Goal: Task Accomplishment & Management: Use online tool/utility

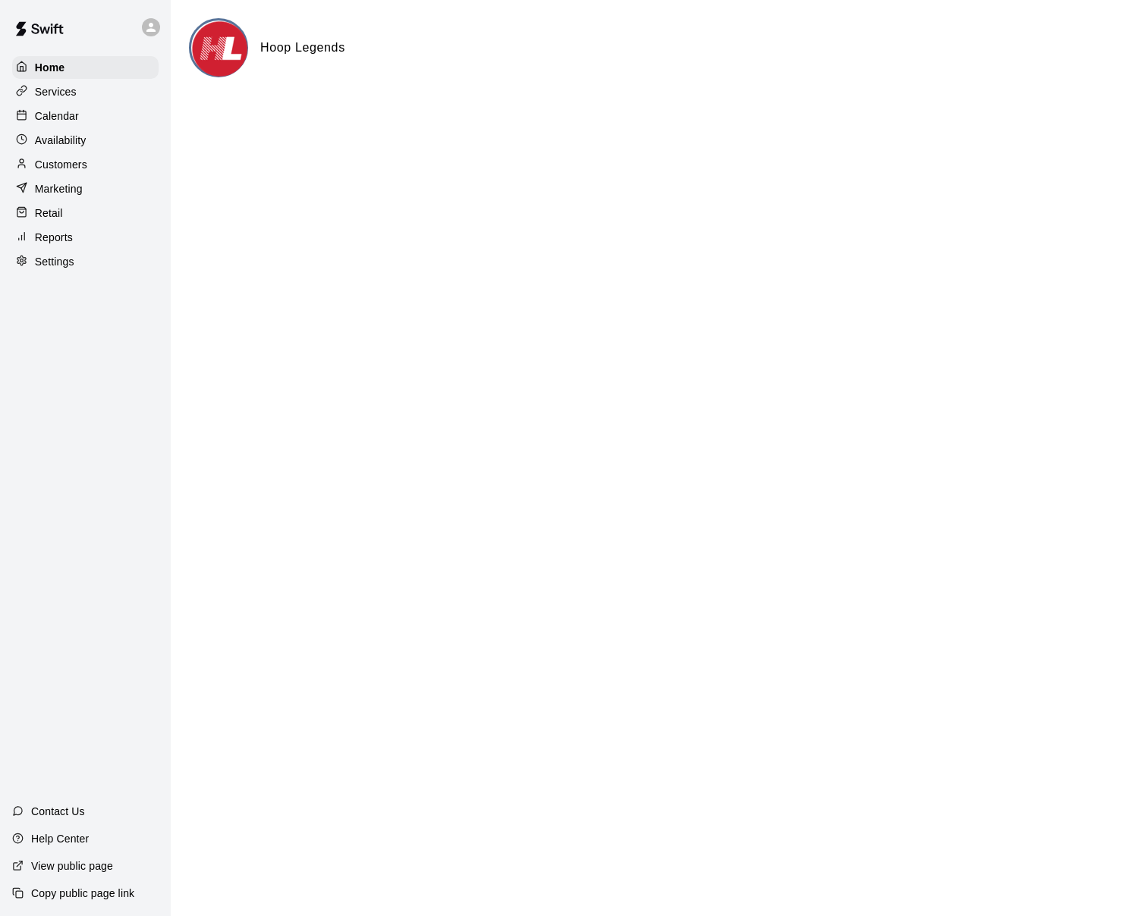
click at [137, 115] on div "Calendar" at bounding box center [85, 116] width 146 height 23
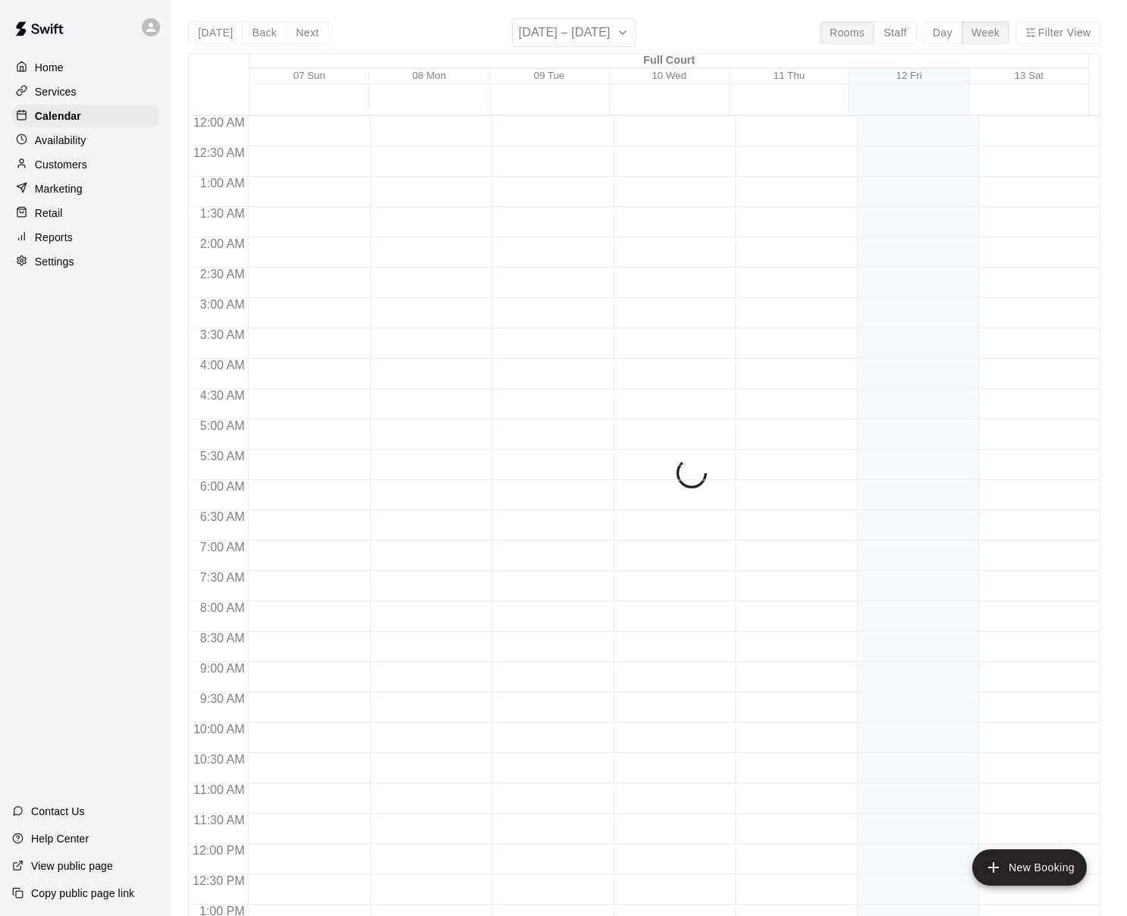
scroll to position [579, 0]
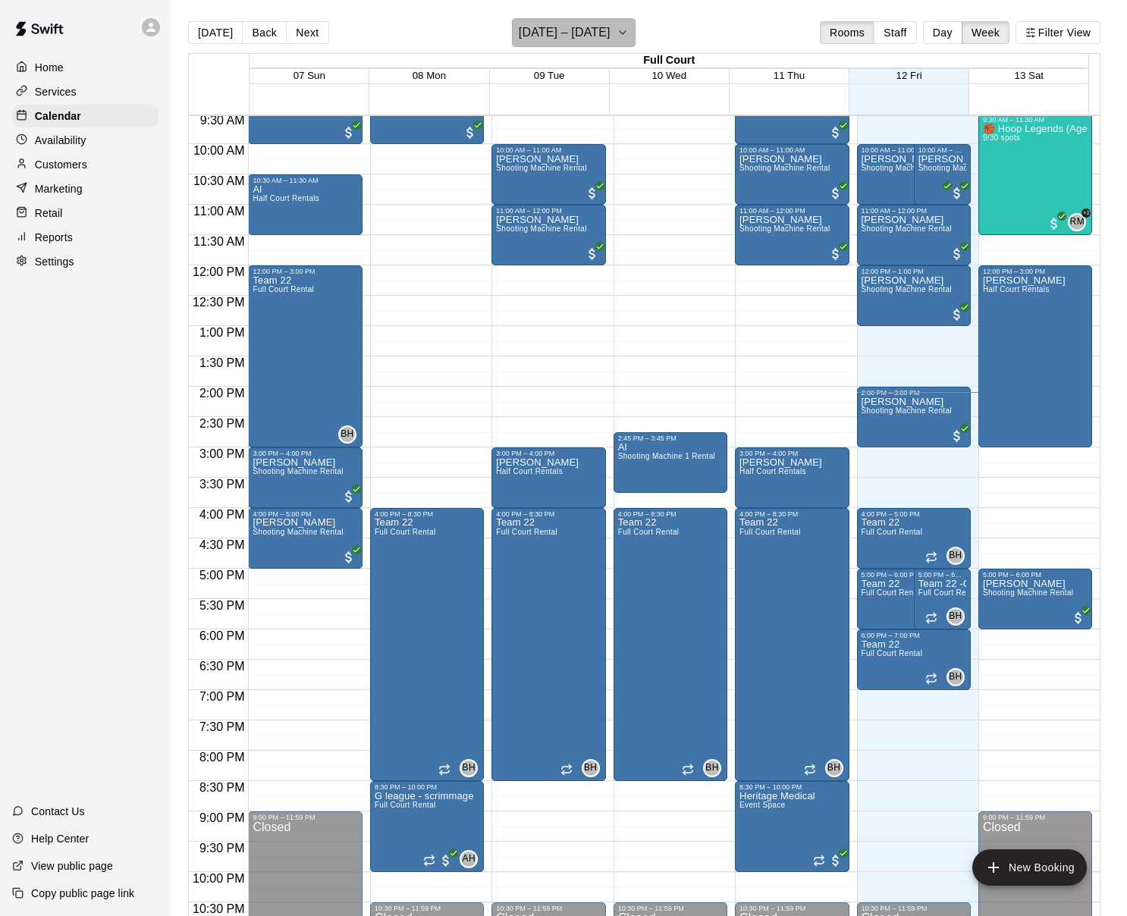
click at [629, 34] on icon "button" at bounding box center [623, 33] width 12 height 18
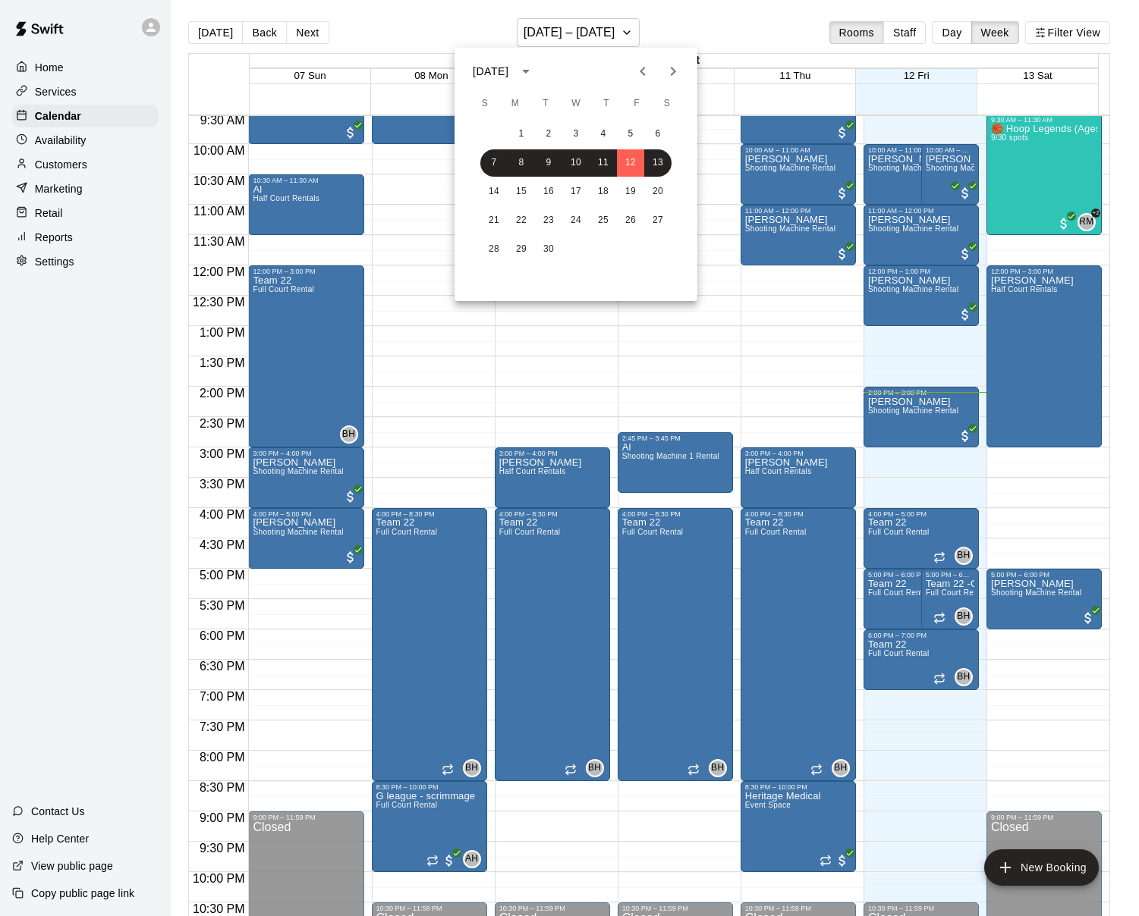
click at [421, 22] on div at bounding box center [569, 458] width 1139 height 916
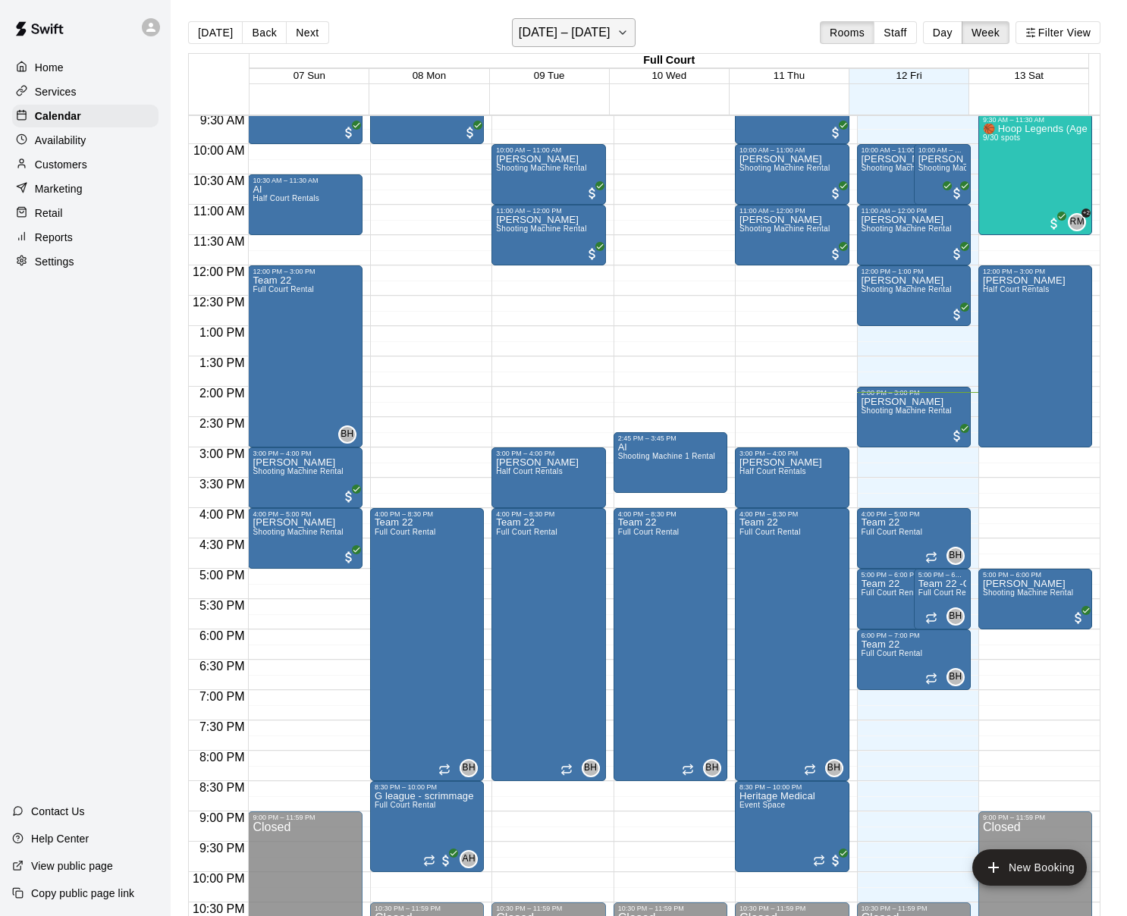
click at [629, 30] on icon "button" at bounding box center [623, 33] width 12 height 18
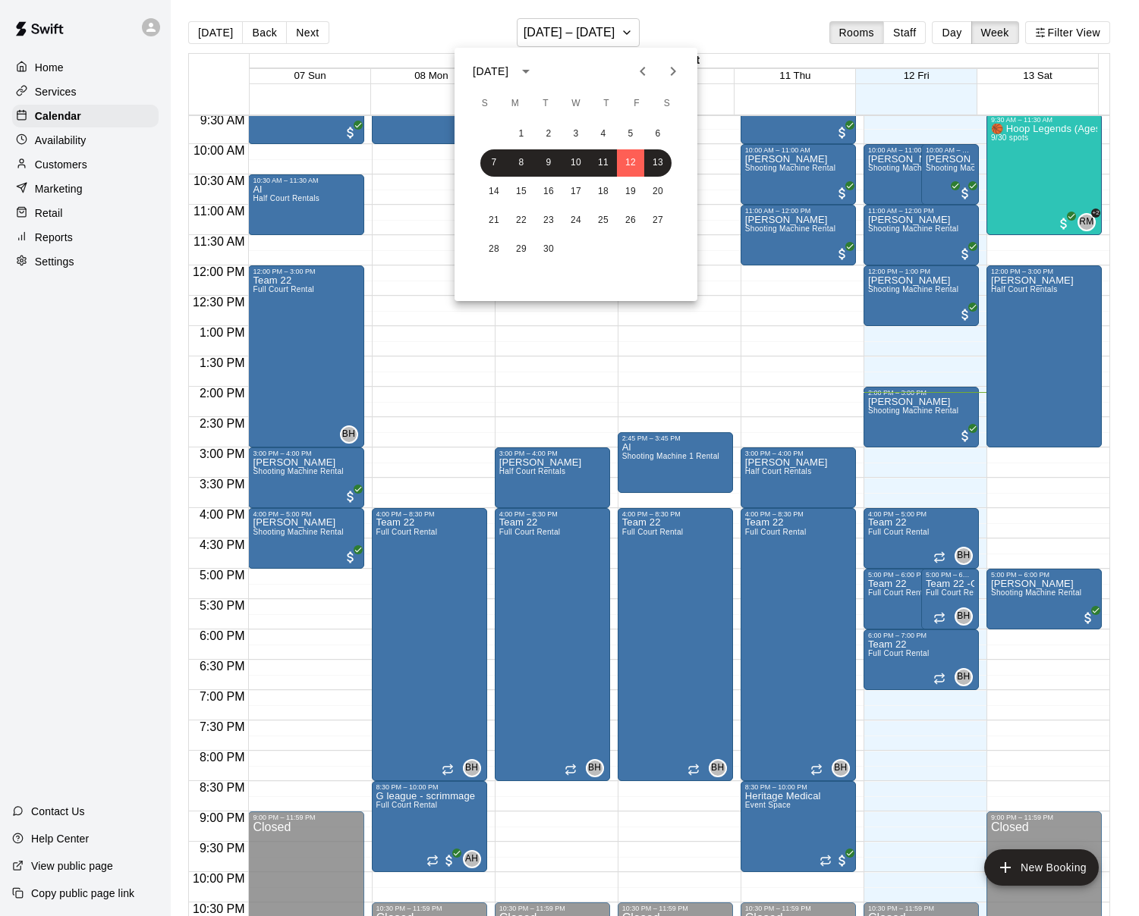
click at [641, 68] on icon "Previous month" at bounding box center [642, 71] width 18 height 18
click at [642, 71] on icon "Previous month" at bounding box center [641, 71] width 5 height 9
click at [636, 71] on icon "Previous month" at bounding box center [642, 71] width 18 height 18
click at [604, 132] on button "1" at bounding box center [602, 134] width 27 height 27
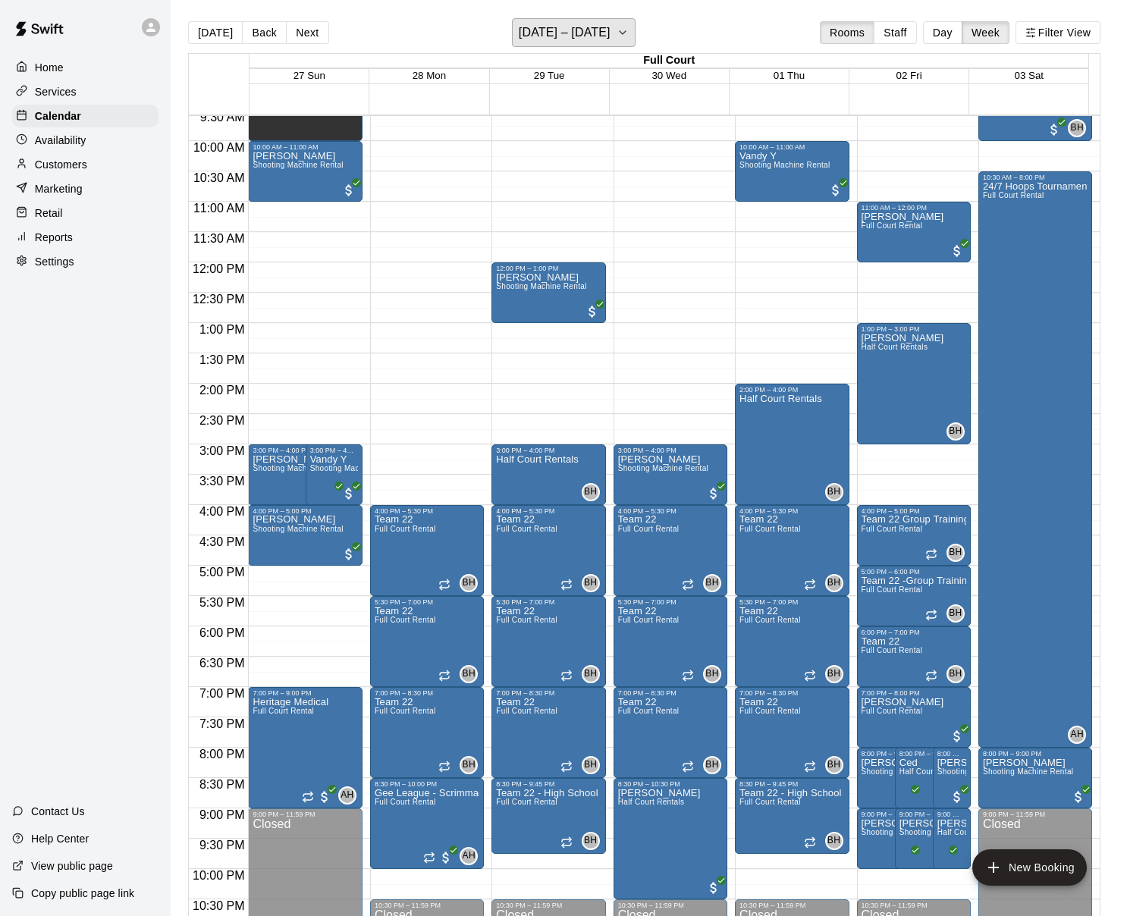
scroll to position [585, 0]
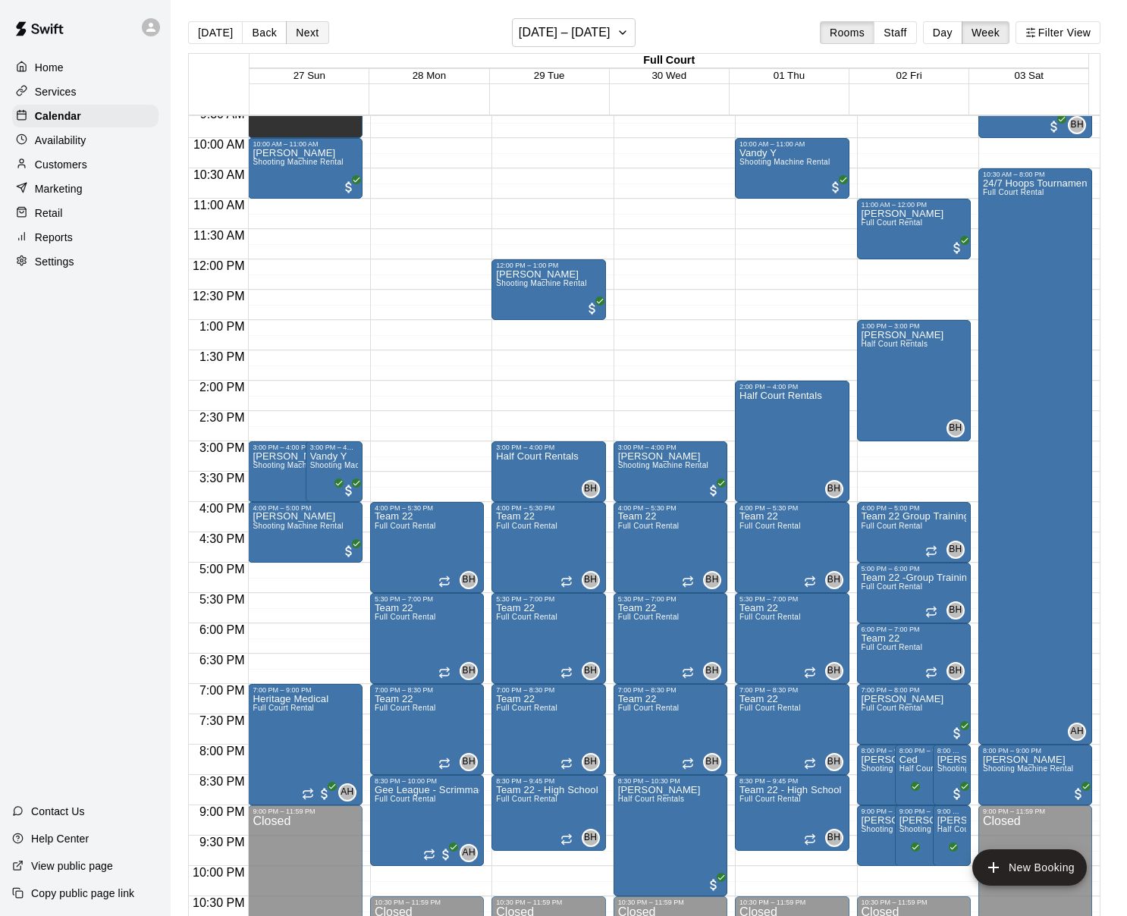
click at [303, 32] on button "Next" at bounding box center [307, 32] width 42 height 23
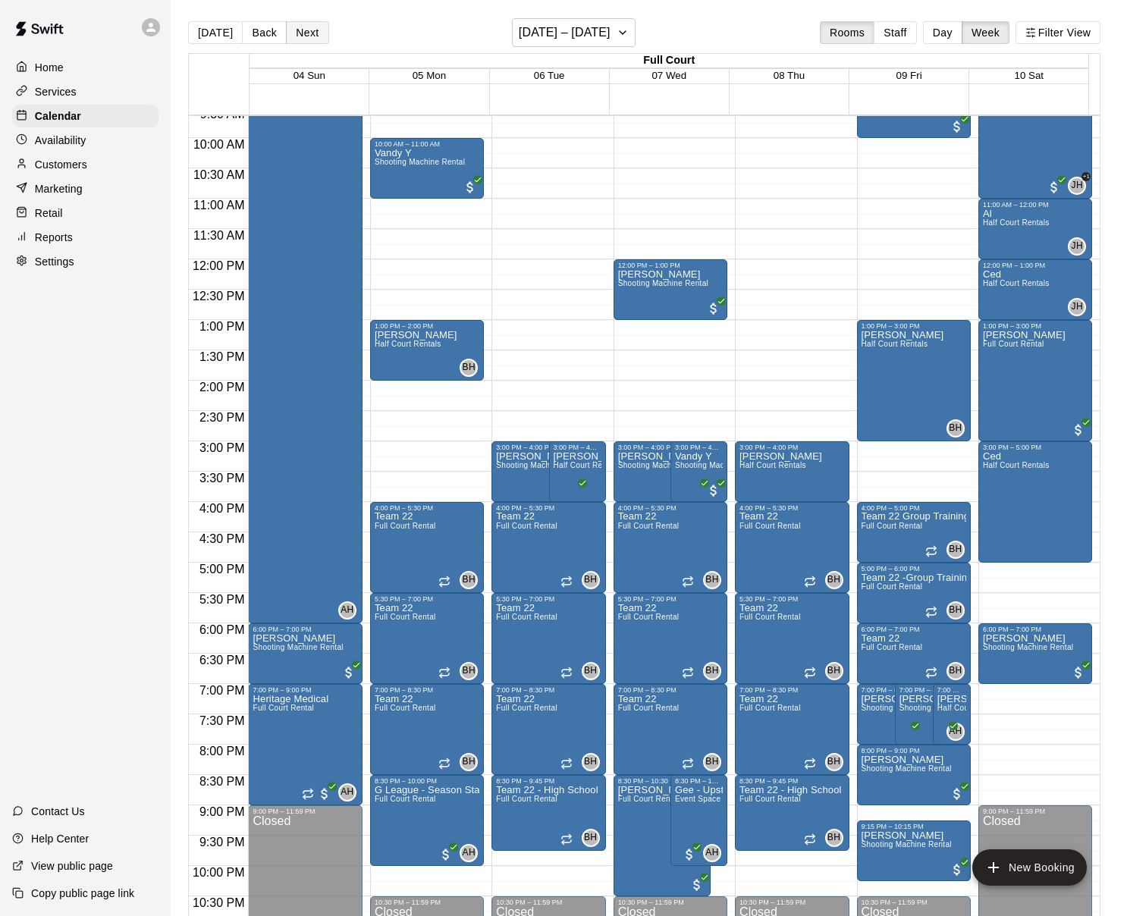
click at [316, 30] on button "Next" at bounding box center [307, 32] width 42 height 23
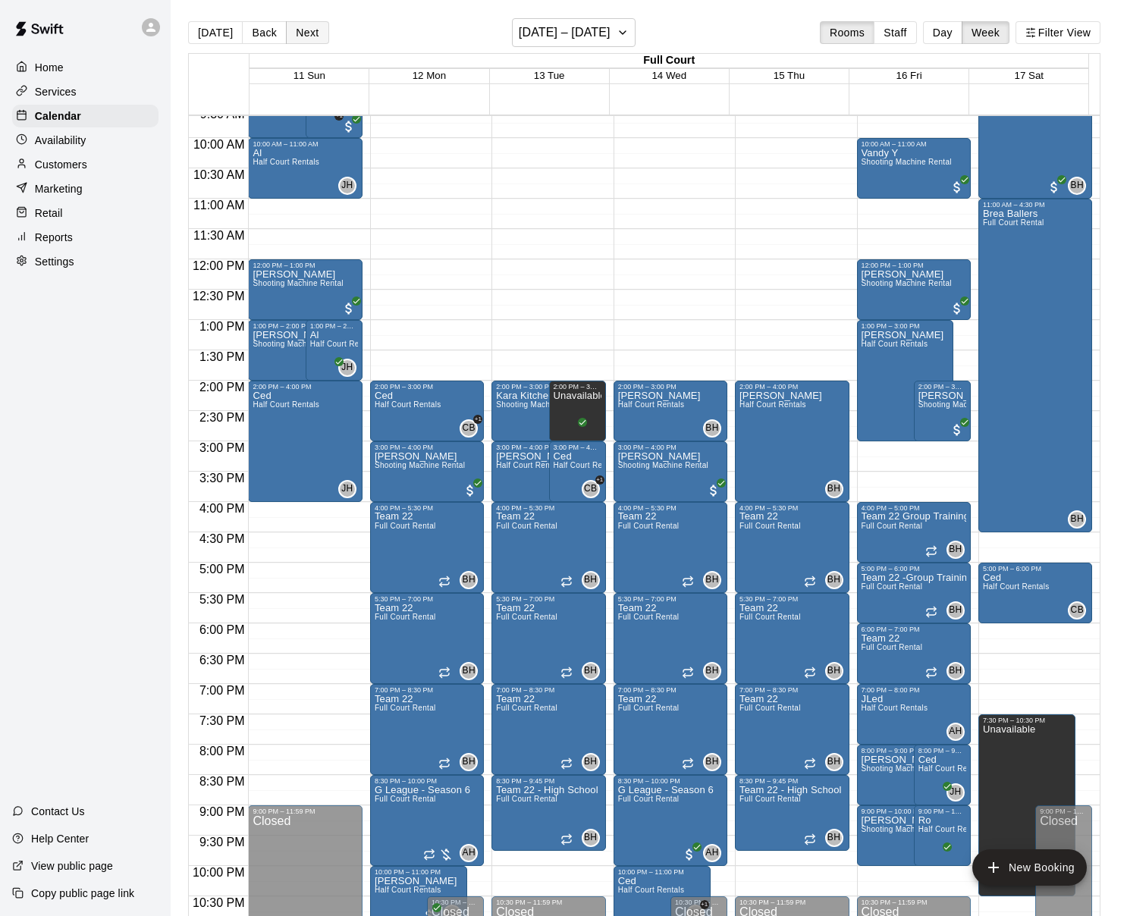
click at [318, 33] on button "Next" at bounding box center [307, 32] width 42 height 23
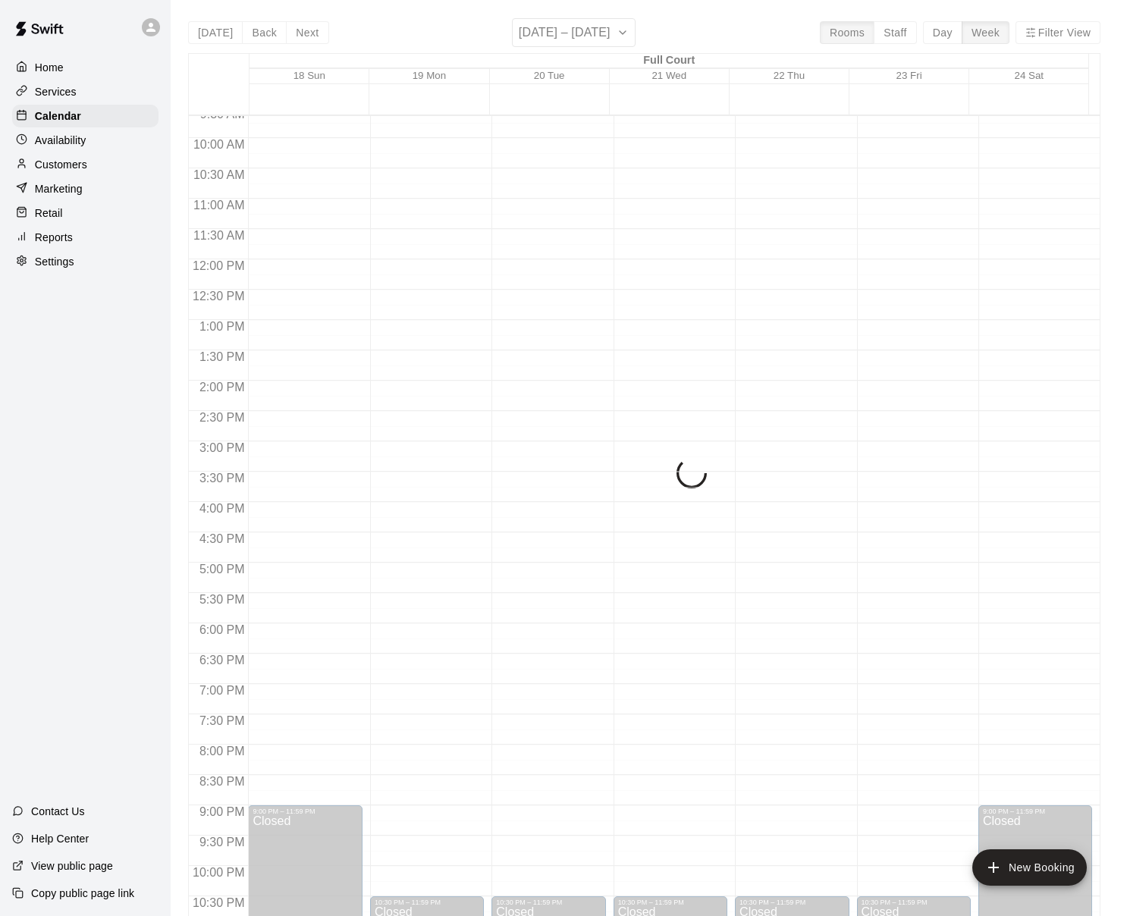
click at [218, 32] on div "[DATE] Back Next [DATE] – [DATE] Rooms Staff Day Week Filter View Full Court 18…" at bounding box center [644, 476] width 913 height 916
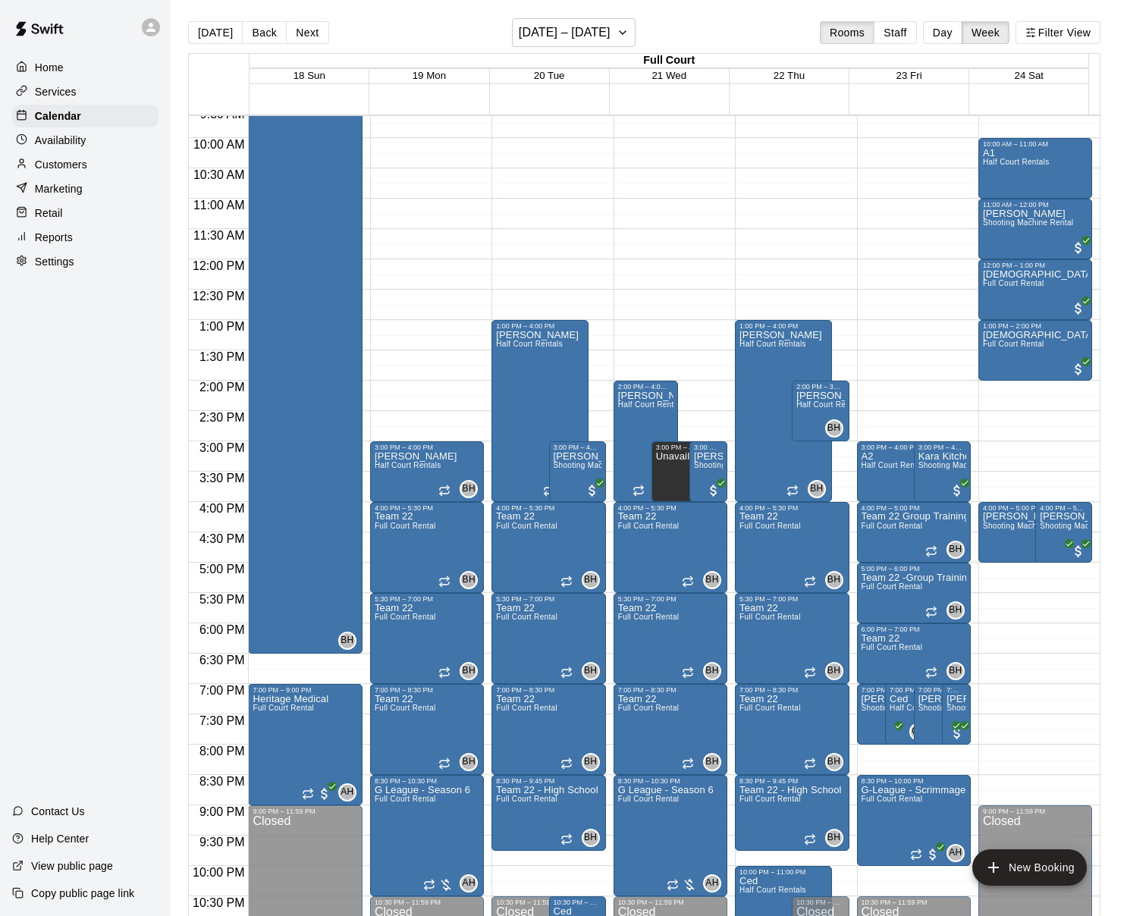
click at [214, 20] on div "[DATE] Back Next [DATE] – [DATE] Rooms Staff Day Week Filter View" at bounding box center [644, 35] width 913 height 35
click at [213, 31] on button "[DATE]" at bounding box center [215, 32] width 55 height 23
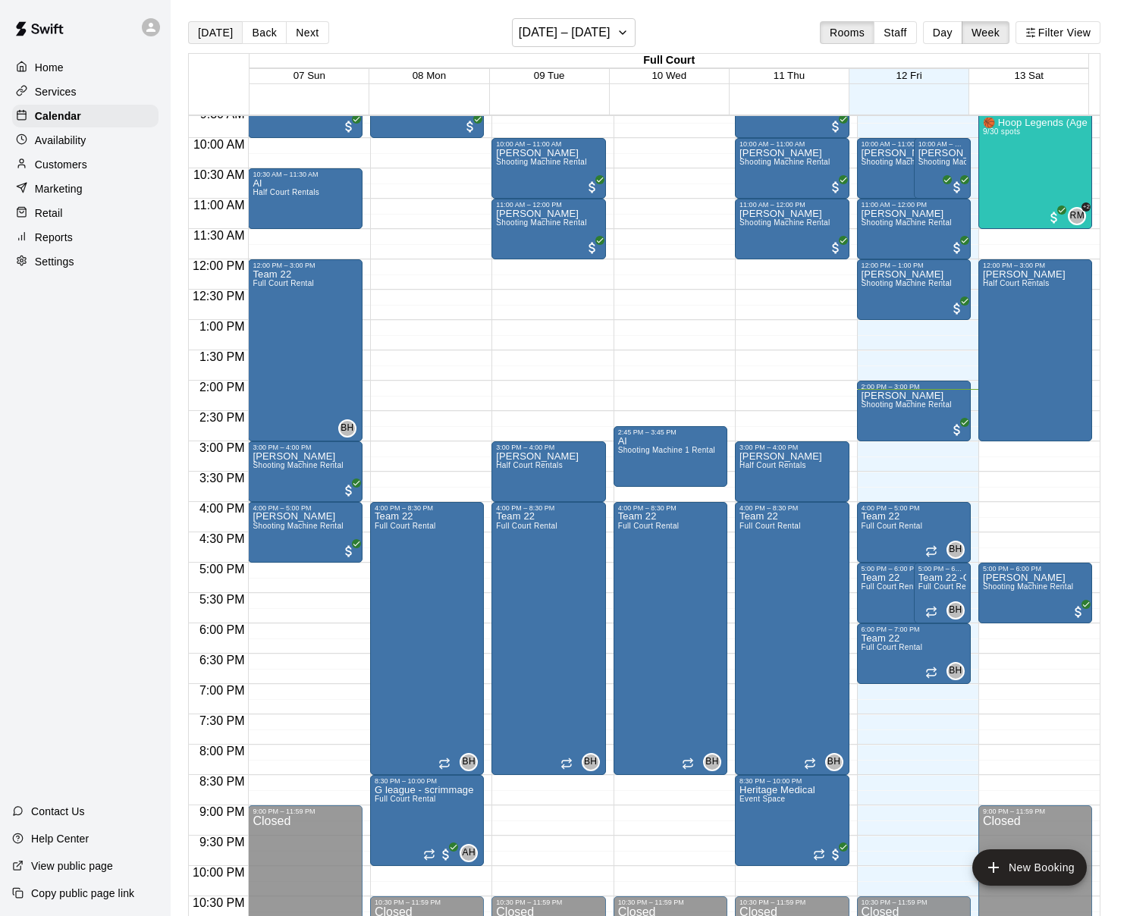
click at [208, 37] on button "[DATE]" at bounding box center [215, 32] width 55 height 23
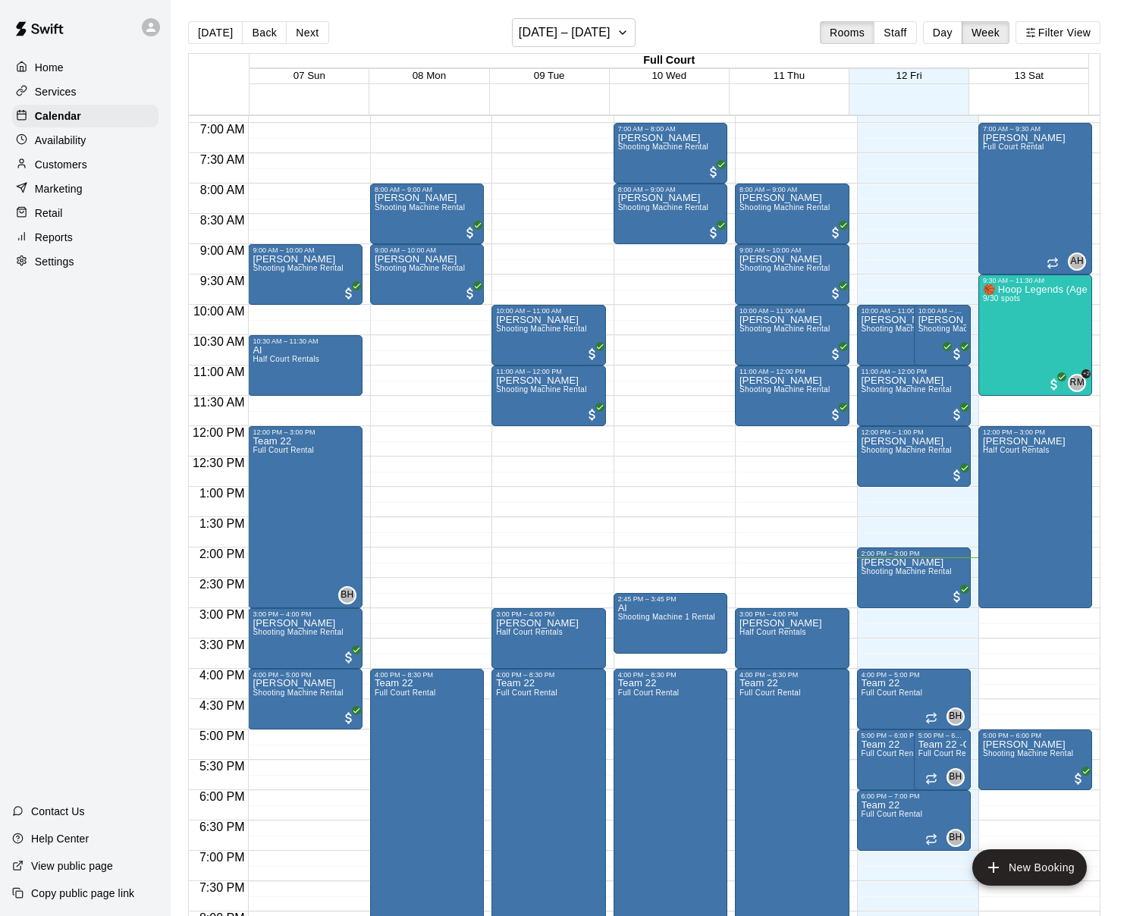
scroll to position [278, 0]
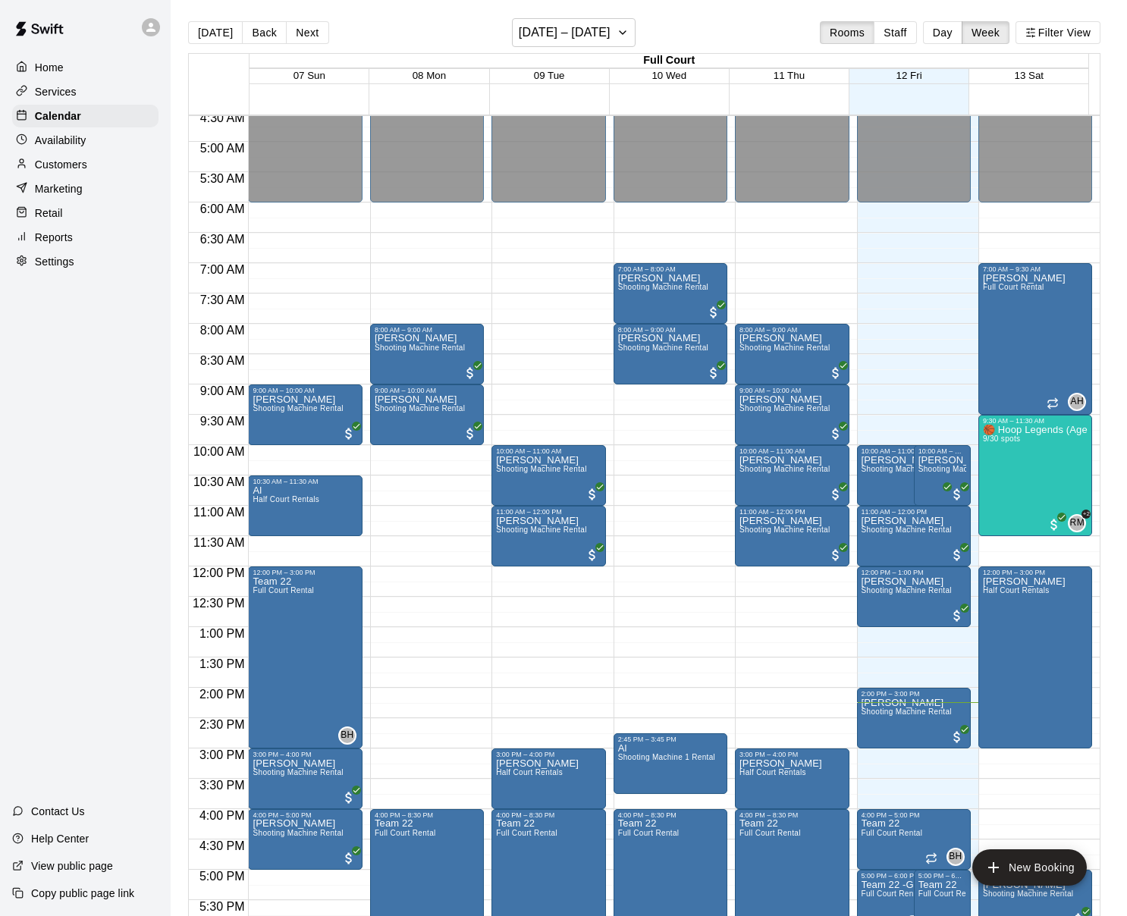
click at [361, 21] on div "[DATE] Back Next [DATE] – [DATE] Rooms Staff Day Week Filter View" at bounding box center [644, 35] width 913 height 35
click at [310, 36] on button "Next" at bounding box center [307, 32] width 42 height 23
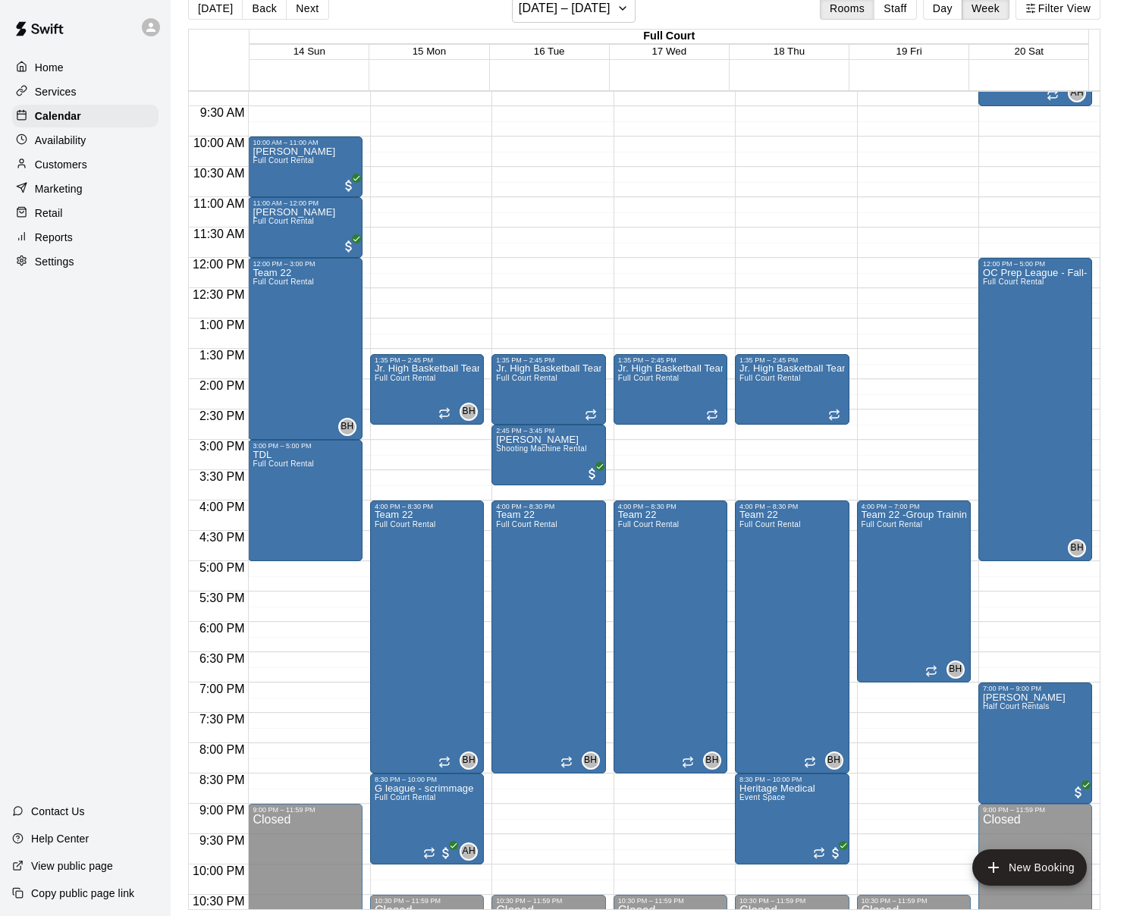
scroll to position [573, 0]
